Goal: Find contact information: Find contact information

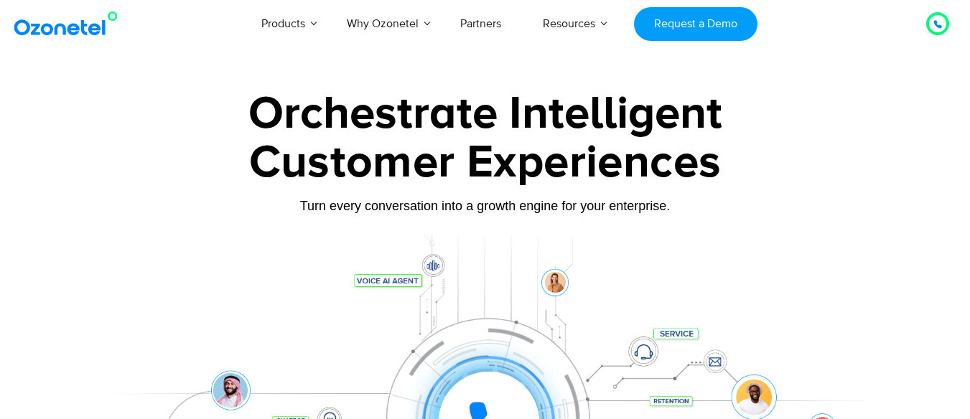
click at [938, 27] on icon at bounding box center [937, 24] width 7 height 7
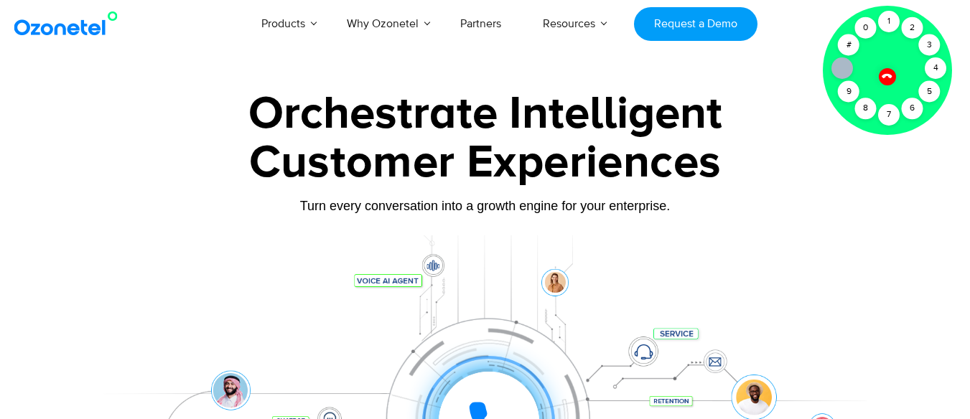
click at [892, 24] on div "1" at bounding box center [889, 22] width 22 height 22
click at [889, 70] on div at bounding box center [888, 77] width 24 height 24
